Goal: Information Seeking & Learning: Learn about a topic

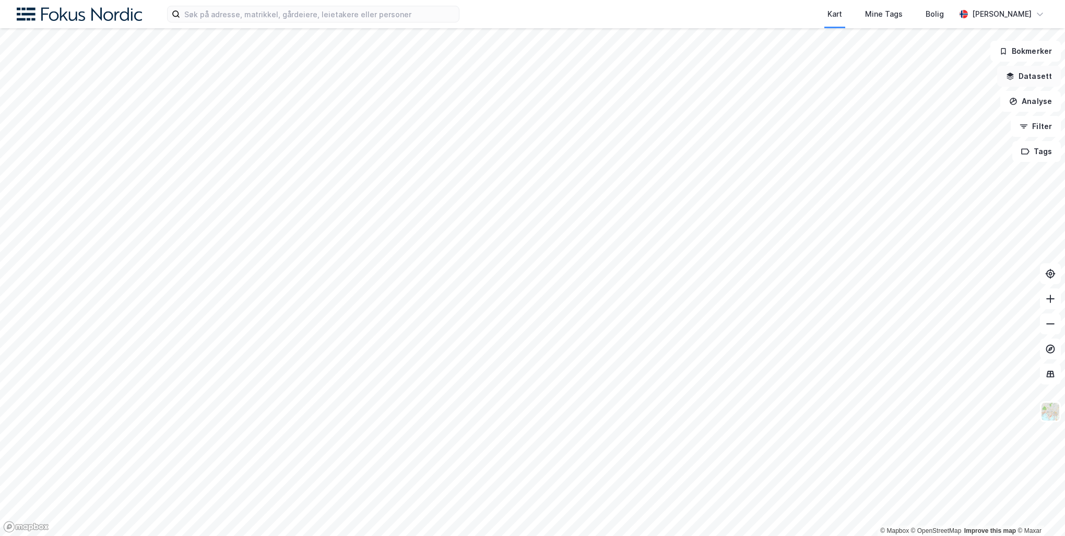
click at [1030, 76] on button "Datasett" at bounding box center [1029, 76] width 64 height 21
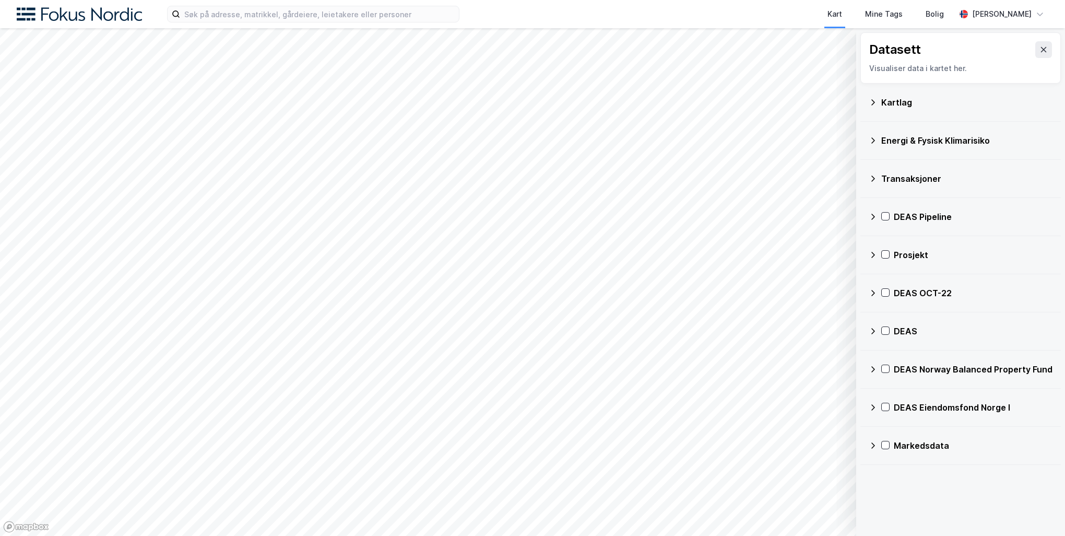
click at [873, 445] on icon at bounding box center [873, 445] width 4 height 6
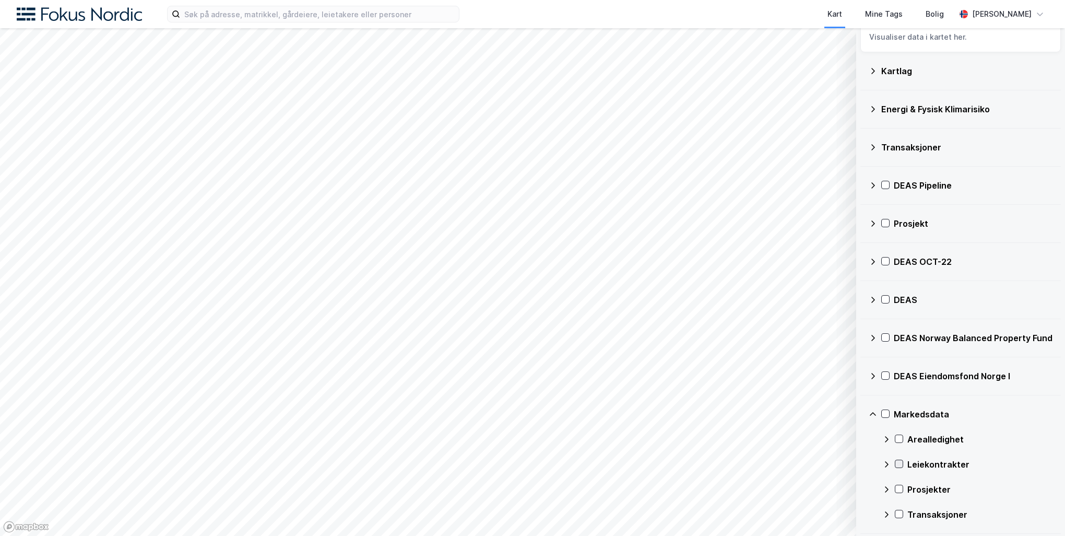
click at [896, 461] on icon at bounding box center [898, 463] width 7 height 7
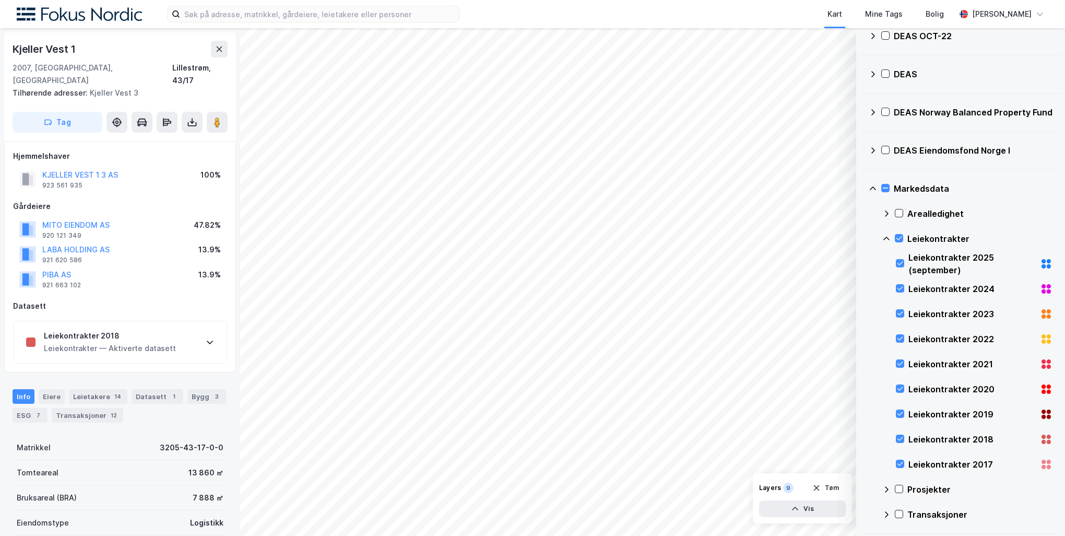
click at [200, 325] on div "Leiekontrakter 2018 Leiekontrakter — Aktiverte datasett" at bounding box center [120, 342] width 213 height 42
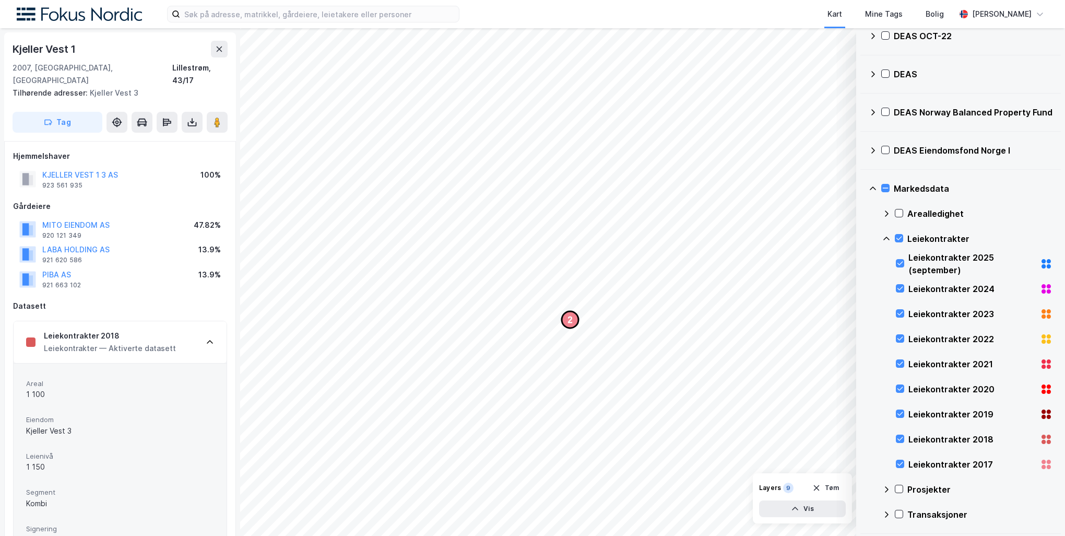
click at [570, 321] on text "2" at bounding box center [570, 319] width 5 height 9
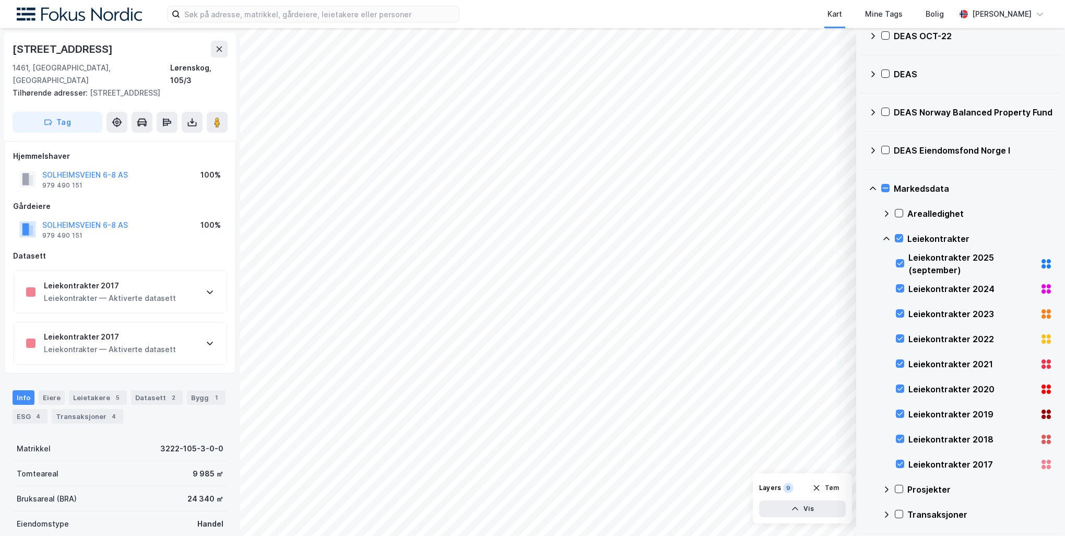
scroll to position [2, 0]
click at [146, 342] on div "Leiekontrakter 2017 Leiekontrakter — Aktiverte datasett" at bounding box center [120, 342] width 213 height 42
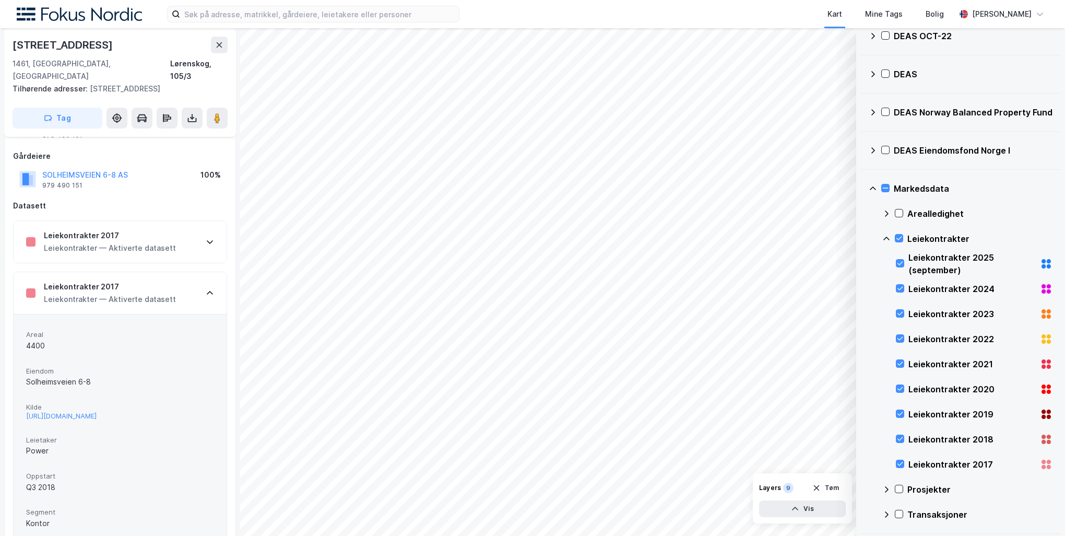
scroll to position [0, 0]
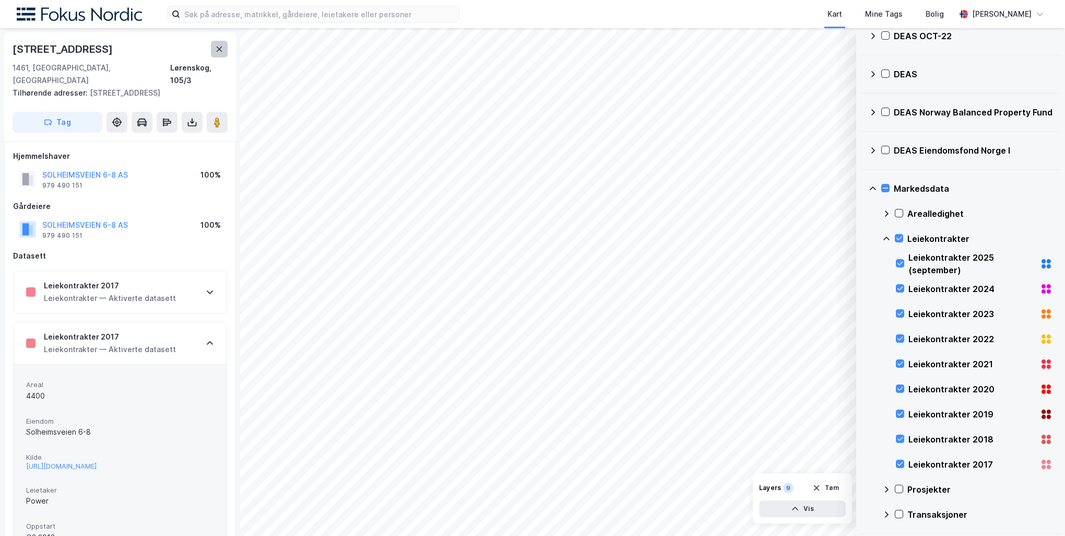
click at [213, 47] on button at bounding box center [219, 49] width 17 height 17
